Goal: Register for event/course

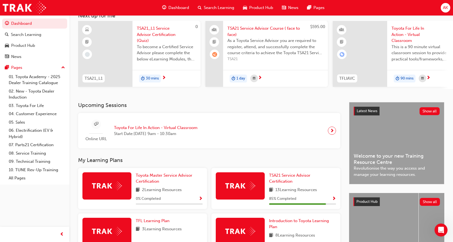
scroll to position [9, 0]
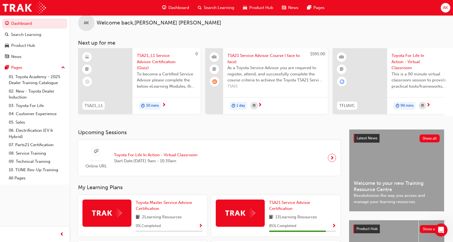
click at [231, 127] on div "AK Welcome back , [PERSON_NAME] Next up for me 0 TSA21_L1 TSA21_L1 Service Advi…" at bounding box center [260, 67] width 383 height 123
click at [243, 116] on div "0 TSA21_L1 TSA21_L1 Service Advisor Certification (Quiz) To become a Certified …" at bounding box center [265, 82] width 375 height 68
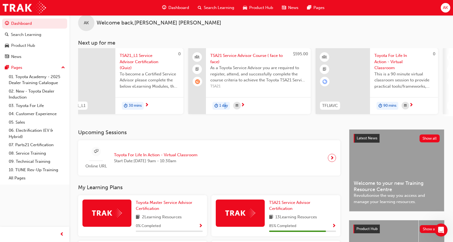
scroll to position [0, 0]
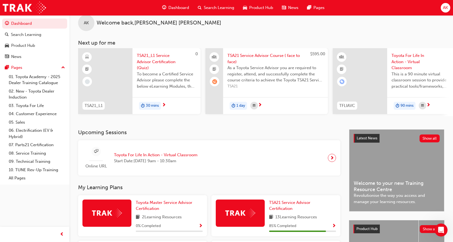
click at [210, 128] on div "AK Welcome back , [PERSON_NAME] Next up for me 0 TSA21_L1 TSA21_L1 Service Advi…" at bounding box center [260, 67] width 383 height 123
click at [214, 80] on span "learningRecordVerb_WAITLIST-icon" at bounding box center [214, 81] width 5 height 5
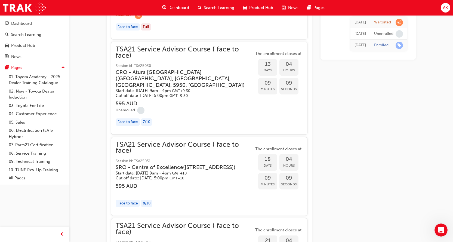
scroll to position [358, 0]
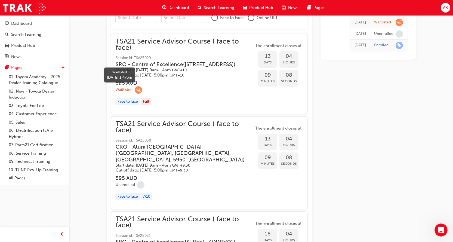
click at [130, 90] on div "Waitlisted" at bounding box center [124, 89] width 17 height 5
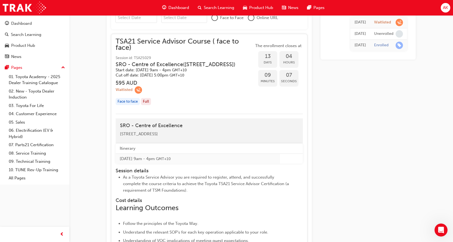
click at [147, 104] on div "Full" at bounding box center [146, 101] width 10 height 7
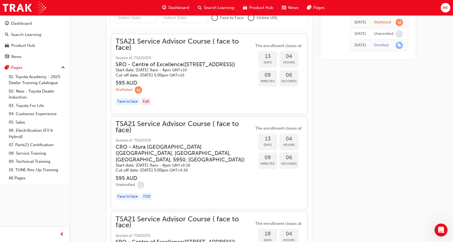
click at [148, 101] on div "Full" at bounding box center [146, 101] width 10 height 7
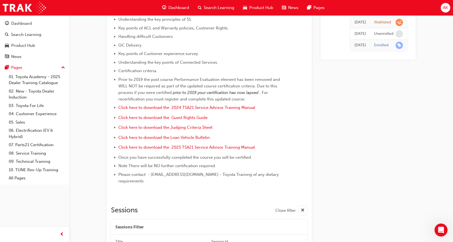
scroll to position [86, 0]
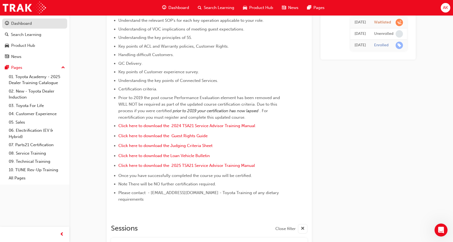
click at [17, 22] on div "Dashboard" at bounding box center [21, 23] width 21 height 6
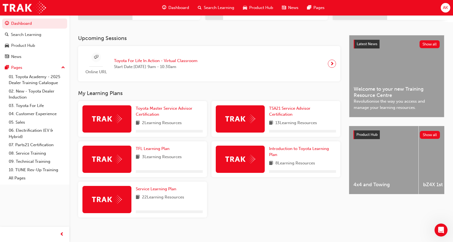
scroll to position [108, 0]
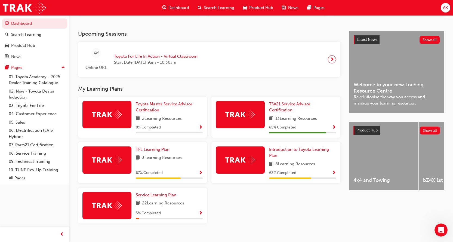
click at [242, 187] on div "Introduction to Toyota Learning Plan 8 Learning Resources 63 % Completed" at bounding box center [275, 164] width 133 height 45
click at [246, 84] on div "Upcoming Sessions Online URL Toyota For Life In Action - Virtual Classroom Star…" at bounding box center [213, 133] width 271 height 205
